Goal: Navigation & Orientation: Understand site structure

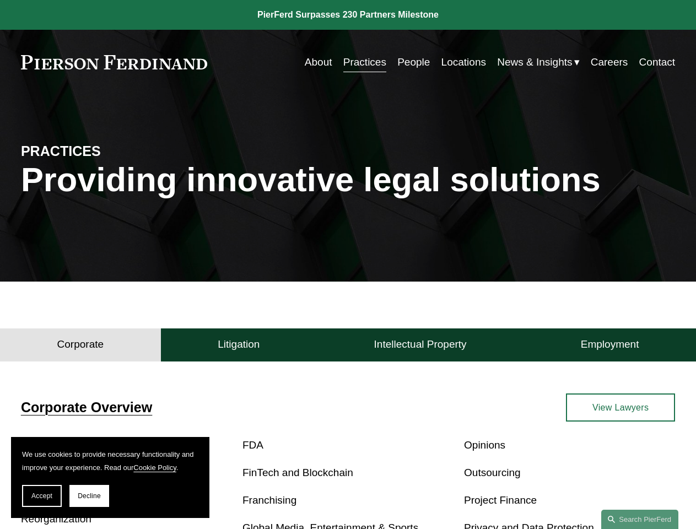
click at [42, 496] on span "Accept" at bounding box center [41, 496] width 21 height 8
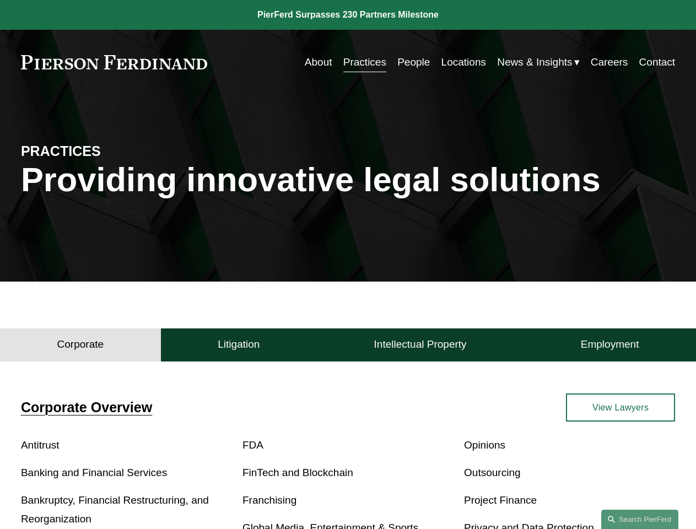
click at [89, 496] on p "Bankruptcy, Financial Restructuring, and Reorganization" at bounding box center [126, 510] width 211 height 38
click at [80, 348] on h4 "Corporate" at bounding box center [80, 344] width 47 height 13
click at [239, 348] on h4 "Litigation" at bounding box center [239, 344] width 42 height 13
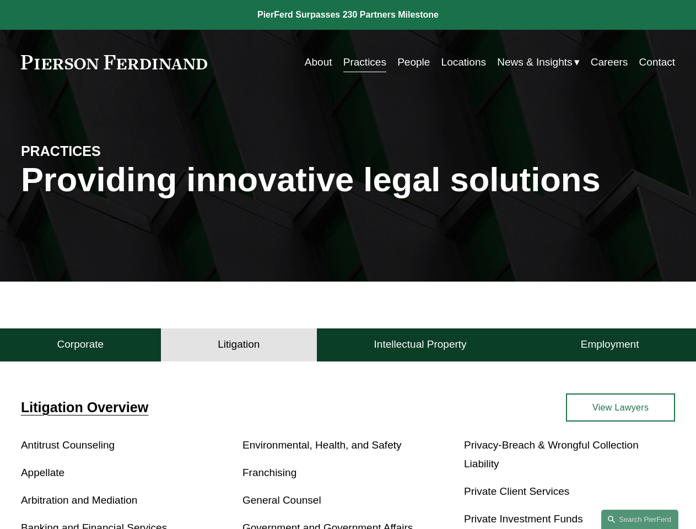
click at [420, 348] on h4 "Intellectual Property" at bounding box center [420, 344] width 93 height 13
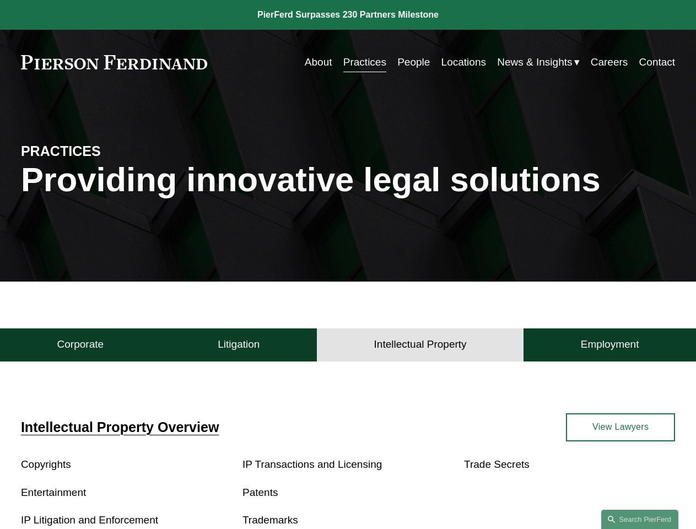
click at [609, 348] on h4 "Employment" at bounding box center [610, 344] width 58 height 13
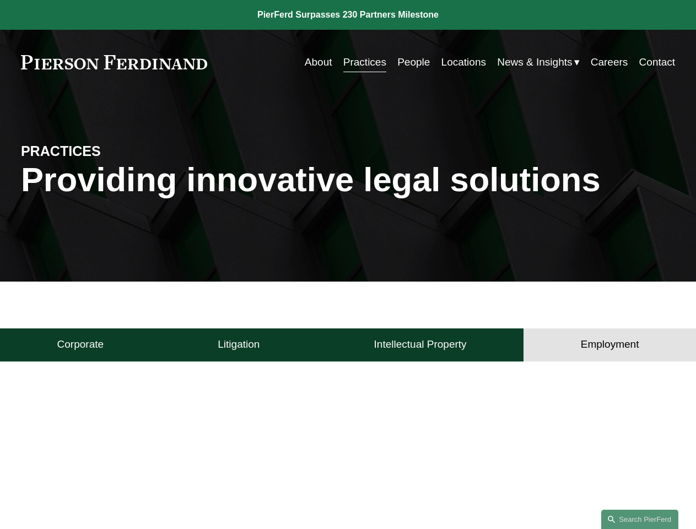
click at [640, 519] on link "Search this site" at bounding box center [639, 519] width 77 height 19
